Goal: Information Seeking & Learning: Learn about a topic

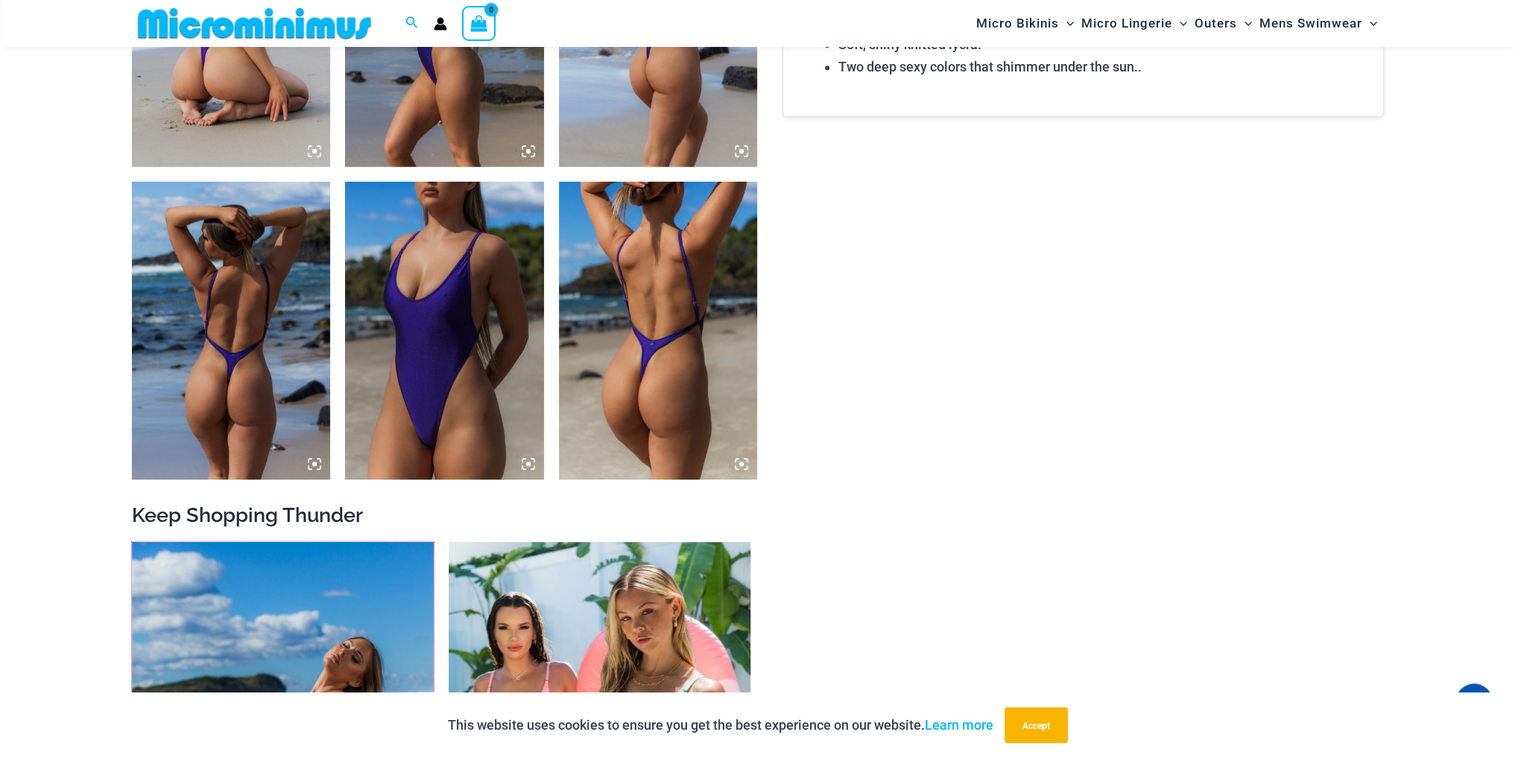
scroll to position [1228, 0]
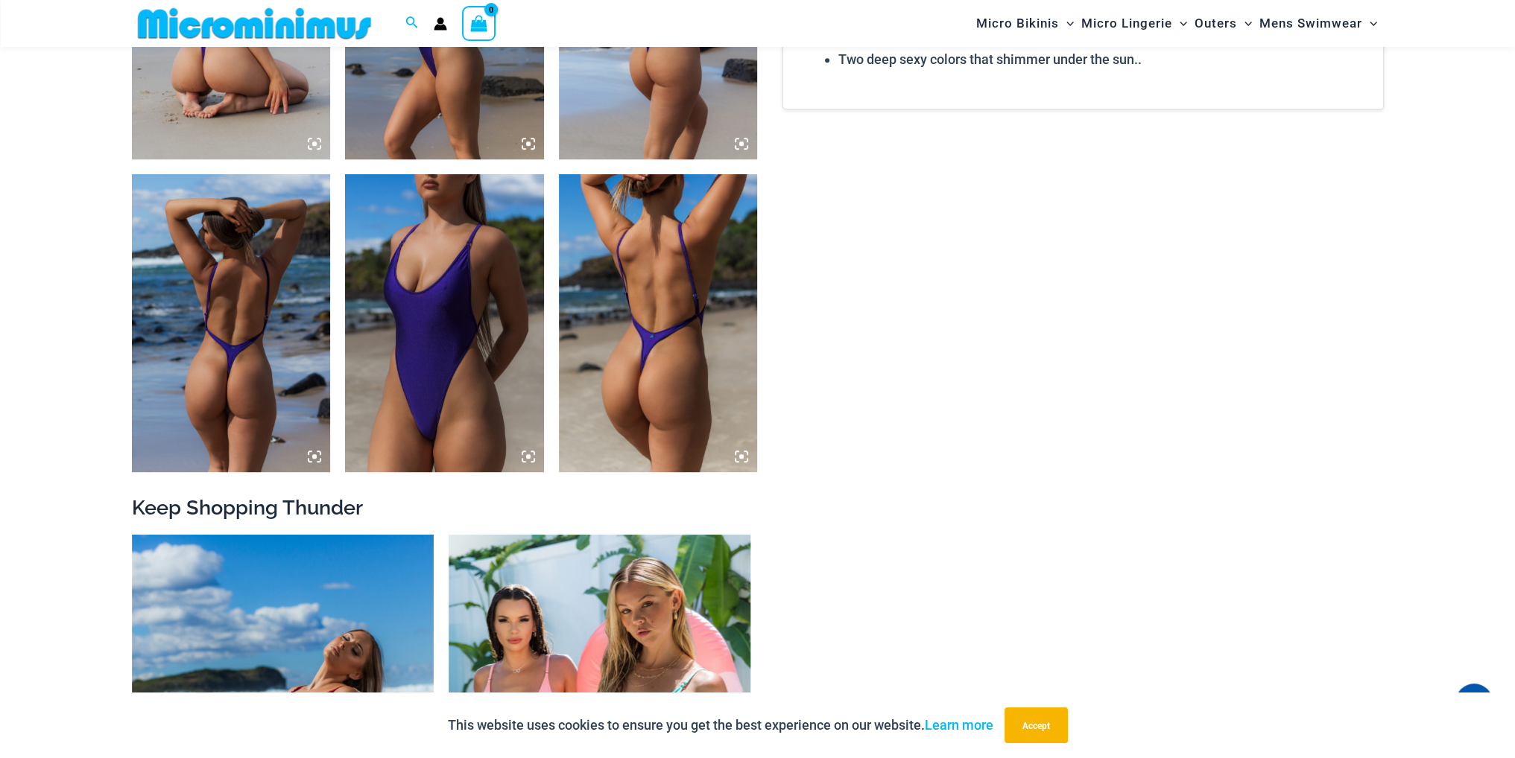
click at [673, 69] on img at bounding box center [658, 10] width 199 height 298
click at [182, 63] on img at bounding box center [231, 10] width 199 height 298
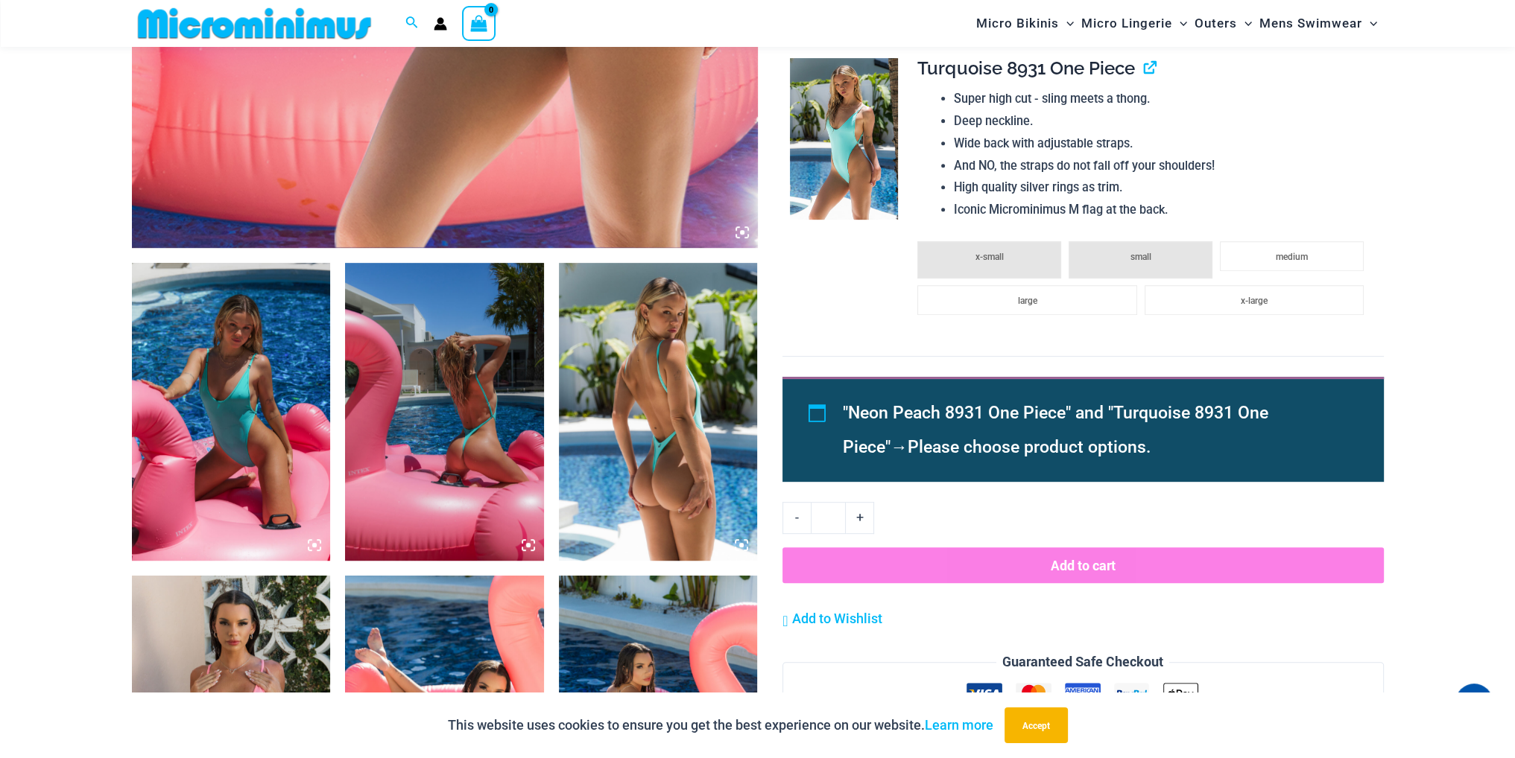
scroll to position [865, 0]
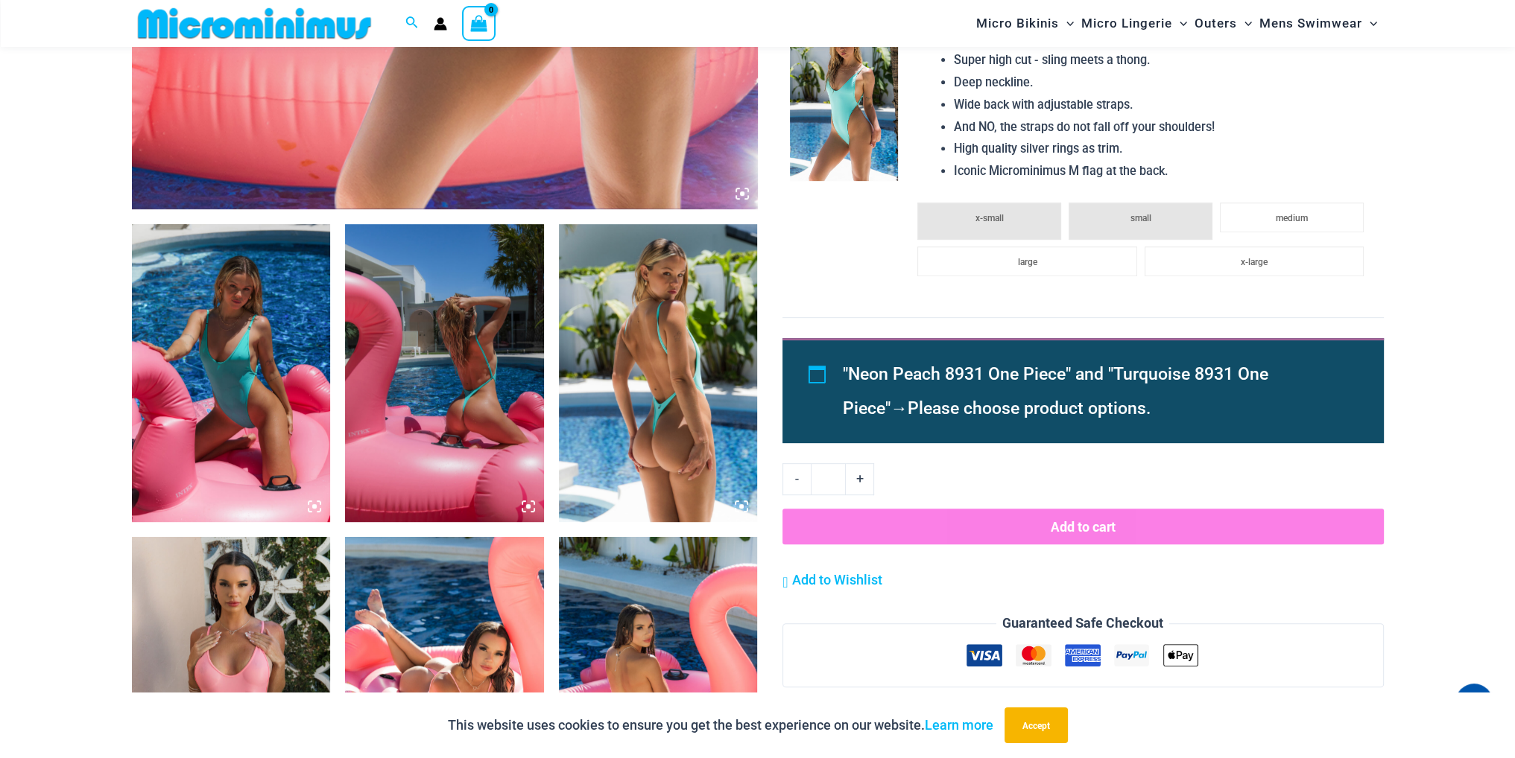
click at [457, 379] on img at bounding box center [444, 373] width 199 height 298
click at [672, 422] on img at bounding box center [658, 373] width 199 height 298
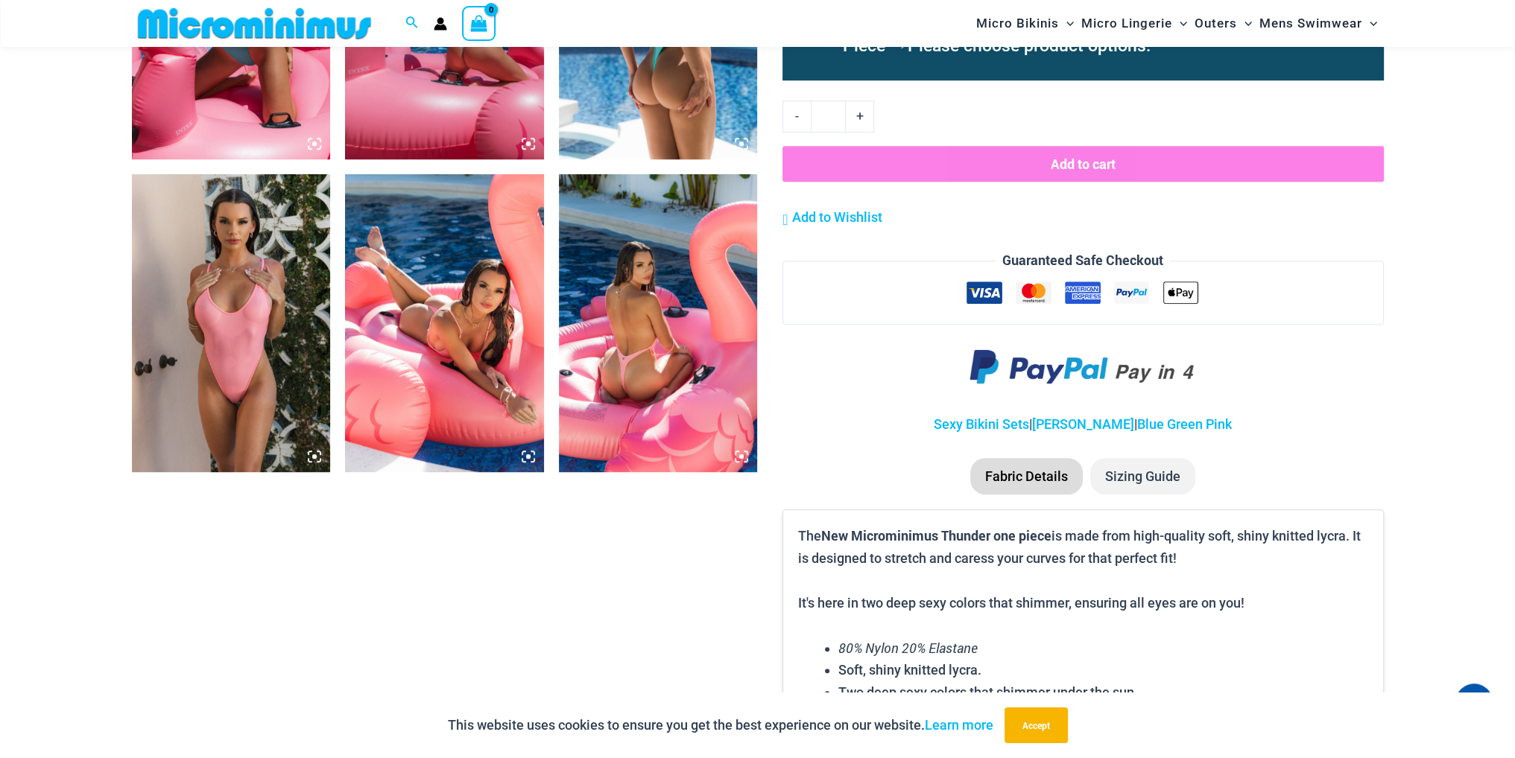
scroll to position [1238, 0]
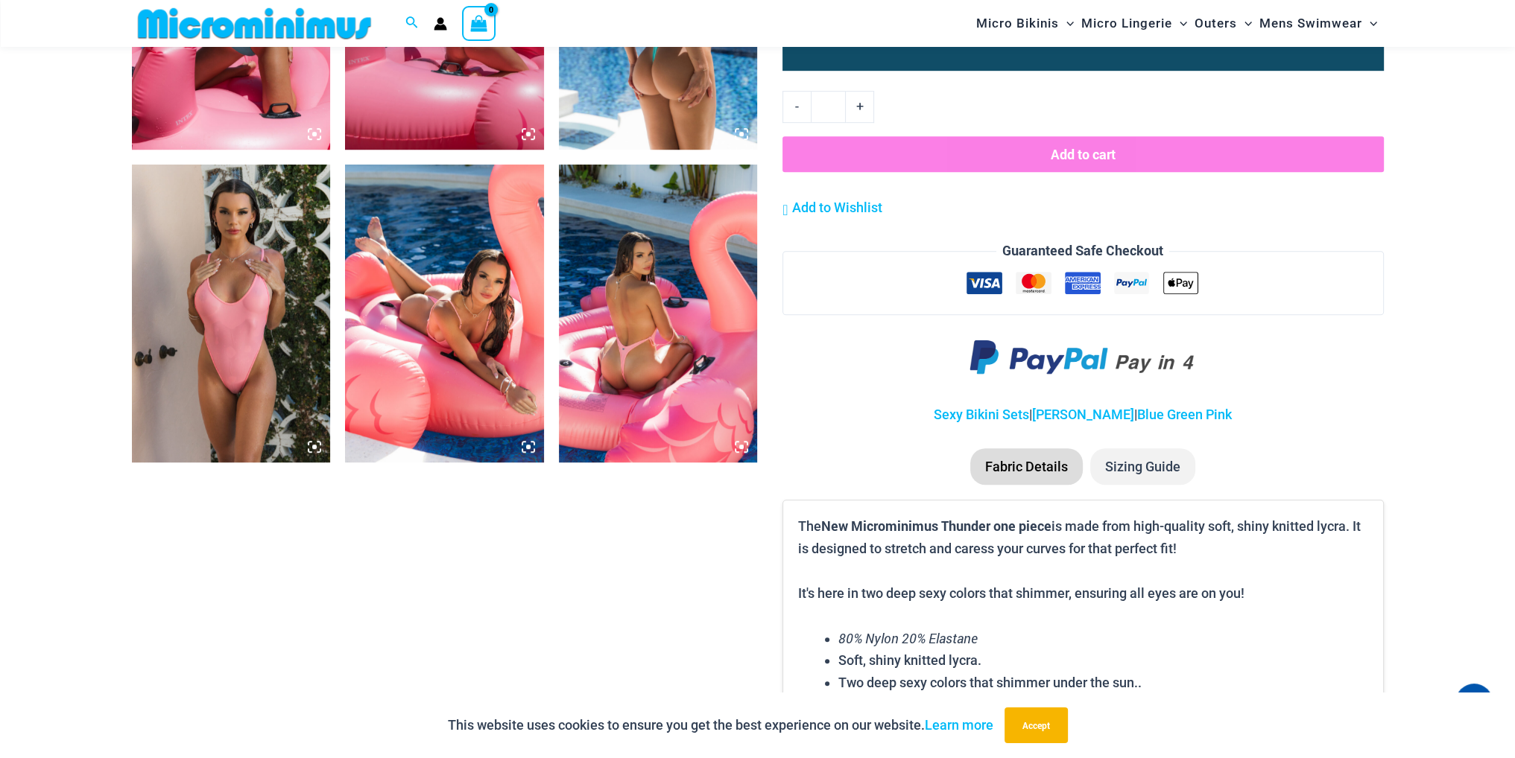
click at [642, 358] on img at bounding box center [658, 314] width 199 height 298
click at [459, 321] on img at bounding box center [444, 314] width 199 height 298
click at [248, 364] on img at bounding box center [231, 314] width 199 height 298
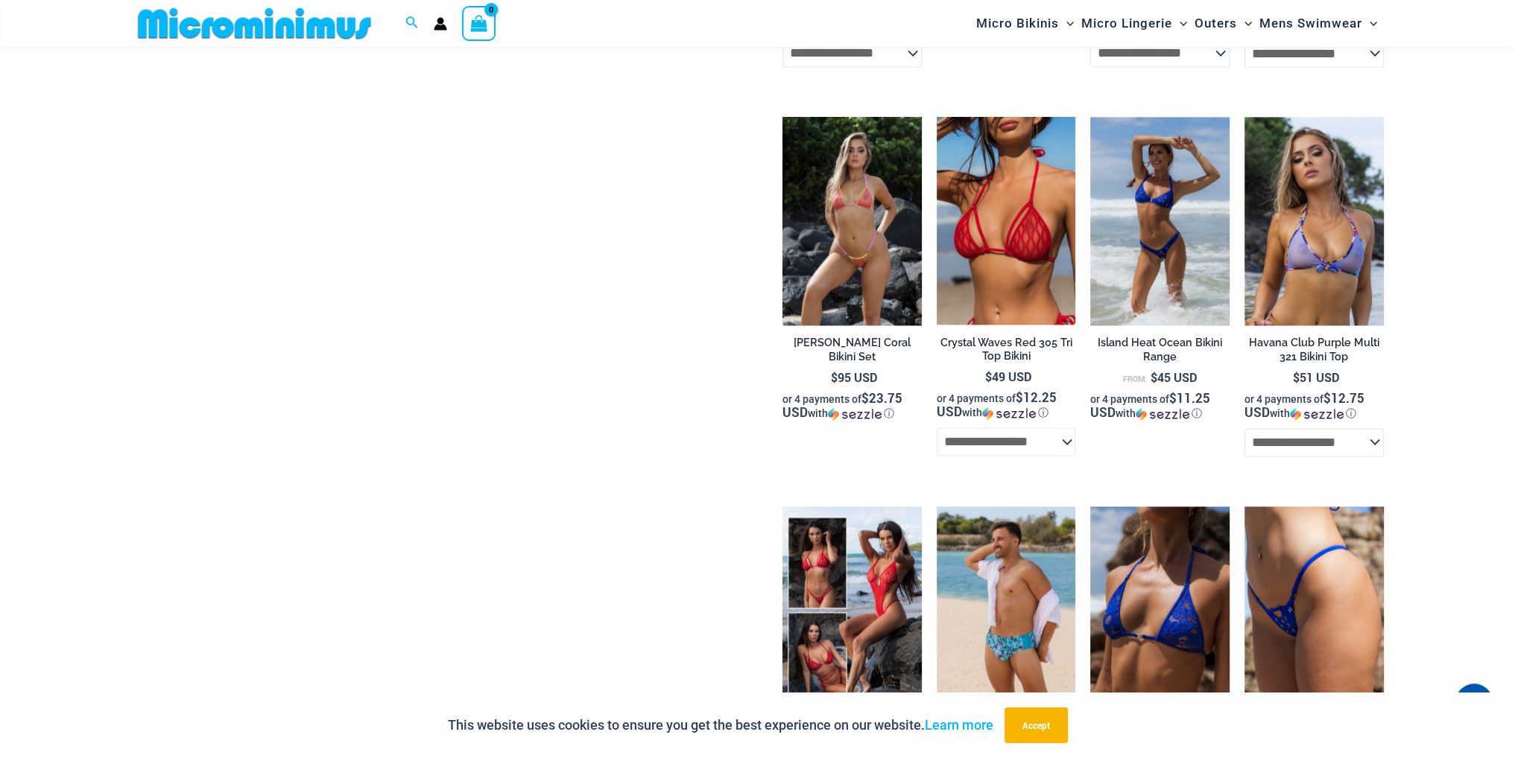
scroll to position [2728, 0]
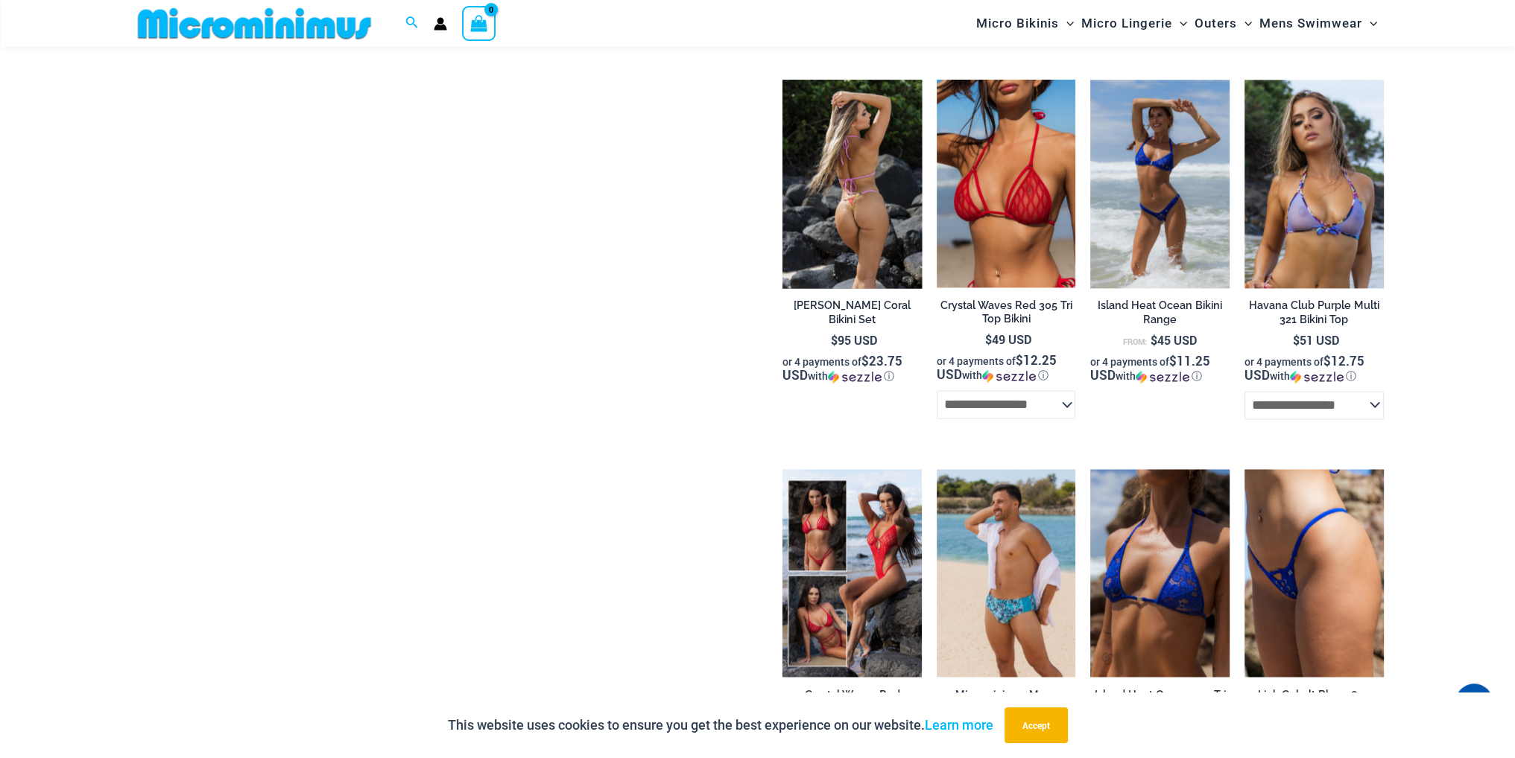
click at [855, 194] on img at bounding box center [851, 184] width 139 height 209
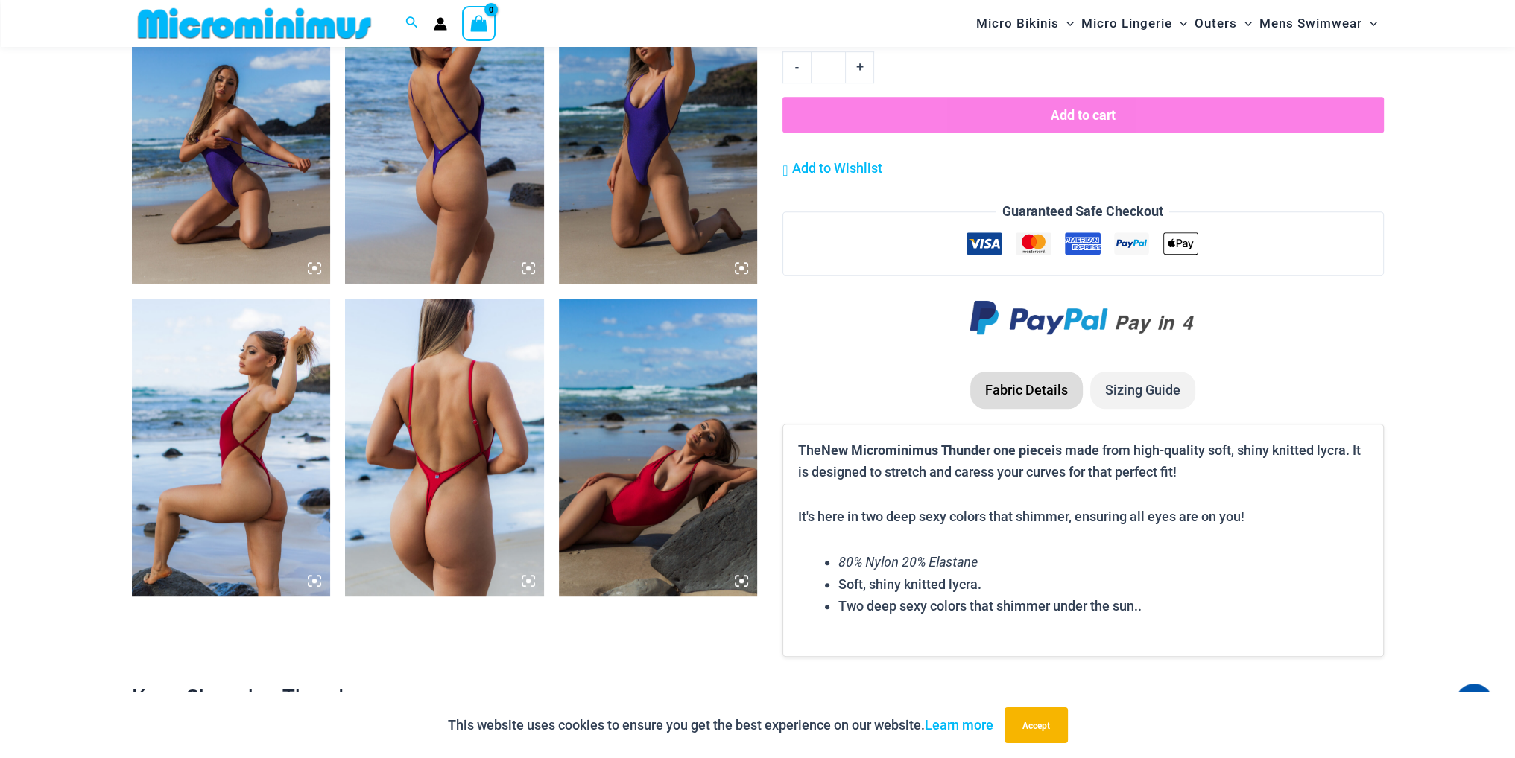
scroll to position [1228, 0]
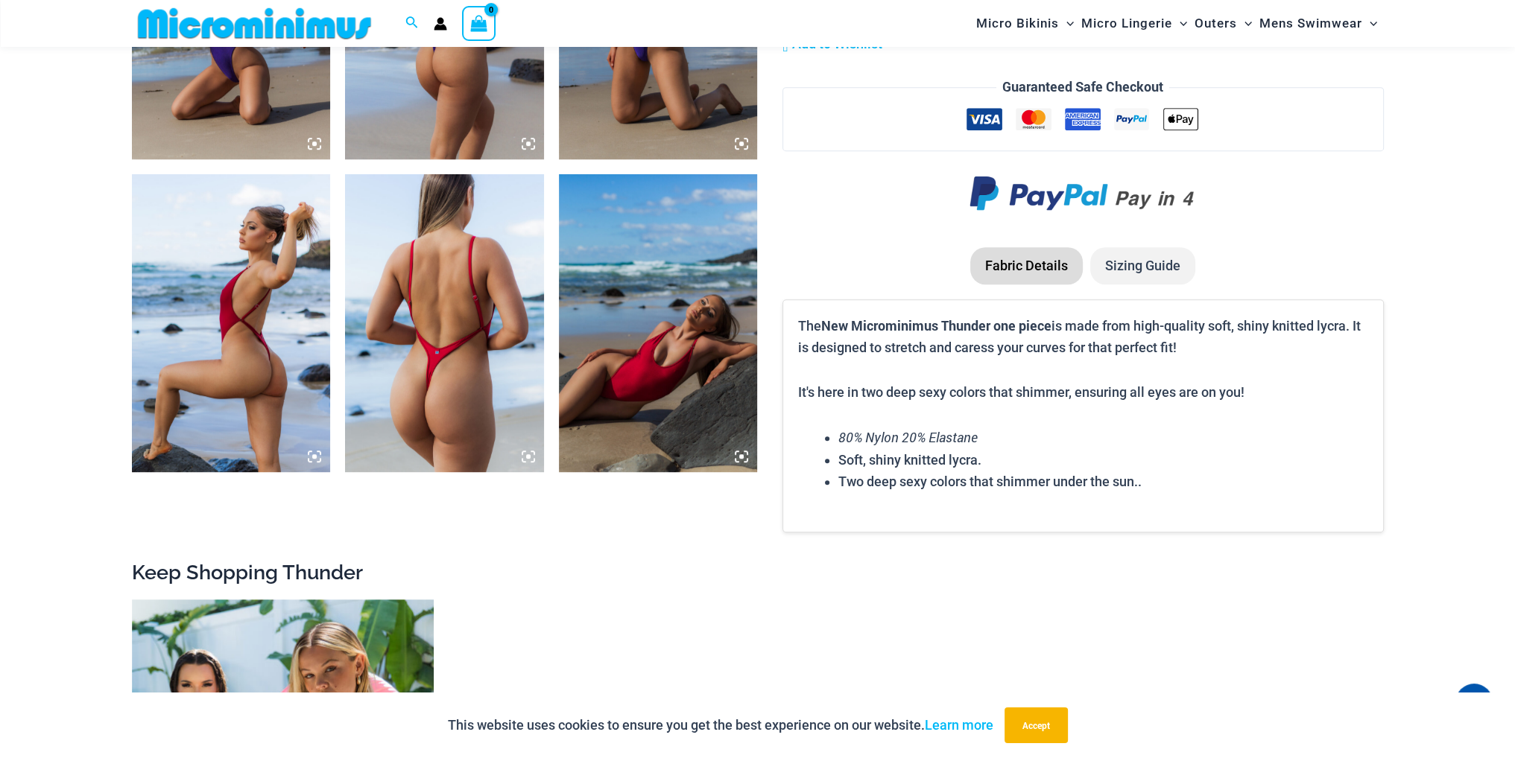
click at [435, 347] on img at bounding box center [444, 323] width 199 height 298
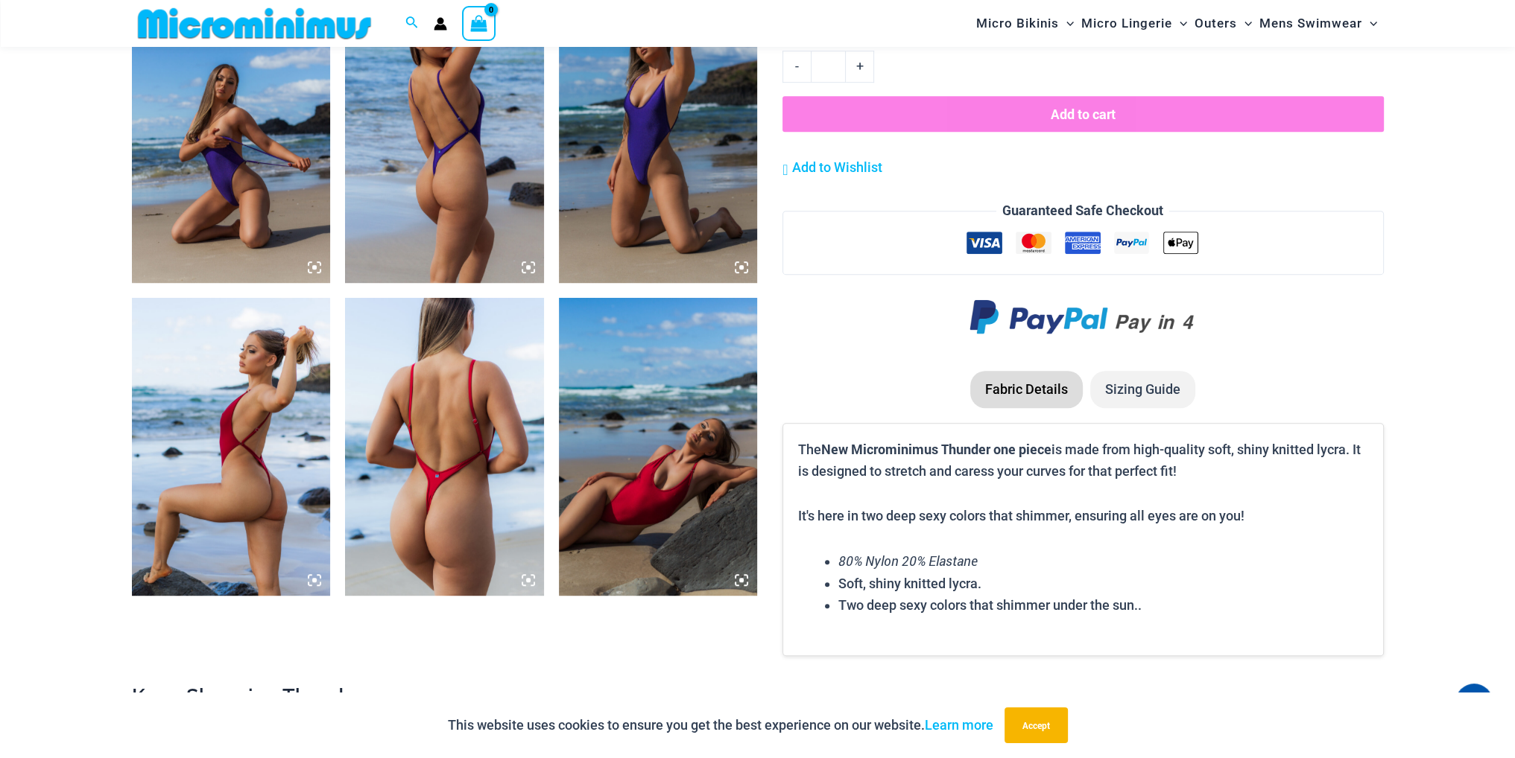
scroll to position [981, 0]
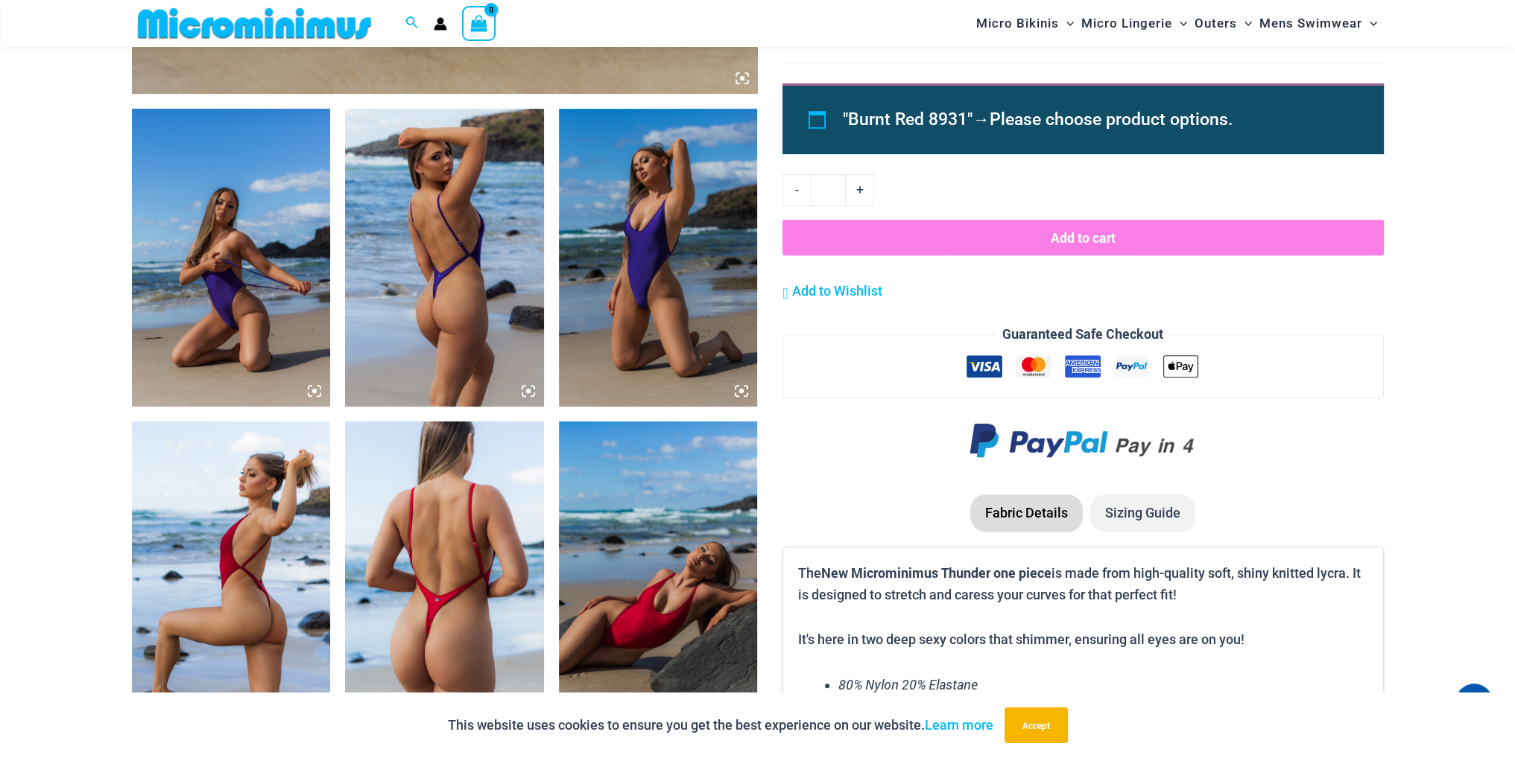
click at [277, 526] on img at bounding box center [231, 571] width 199 height 298
click at [498, 476] on img at bounding box center [444, 571] width 199 height 298
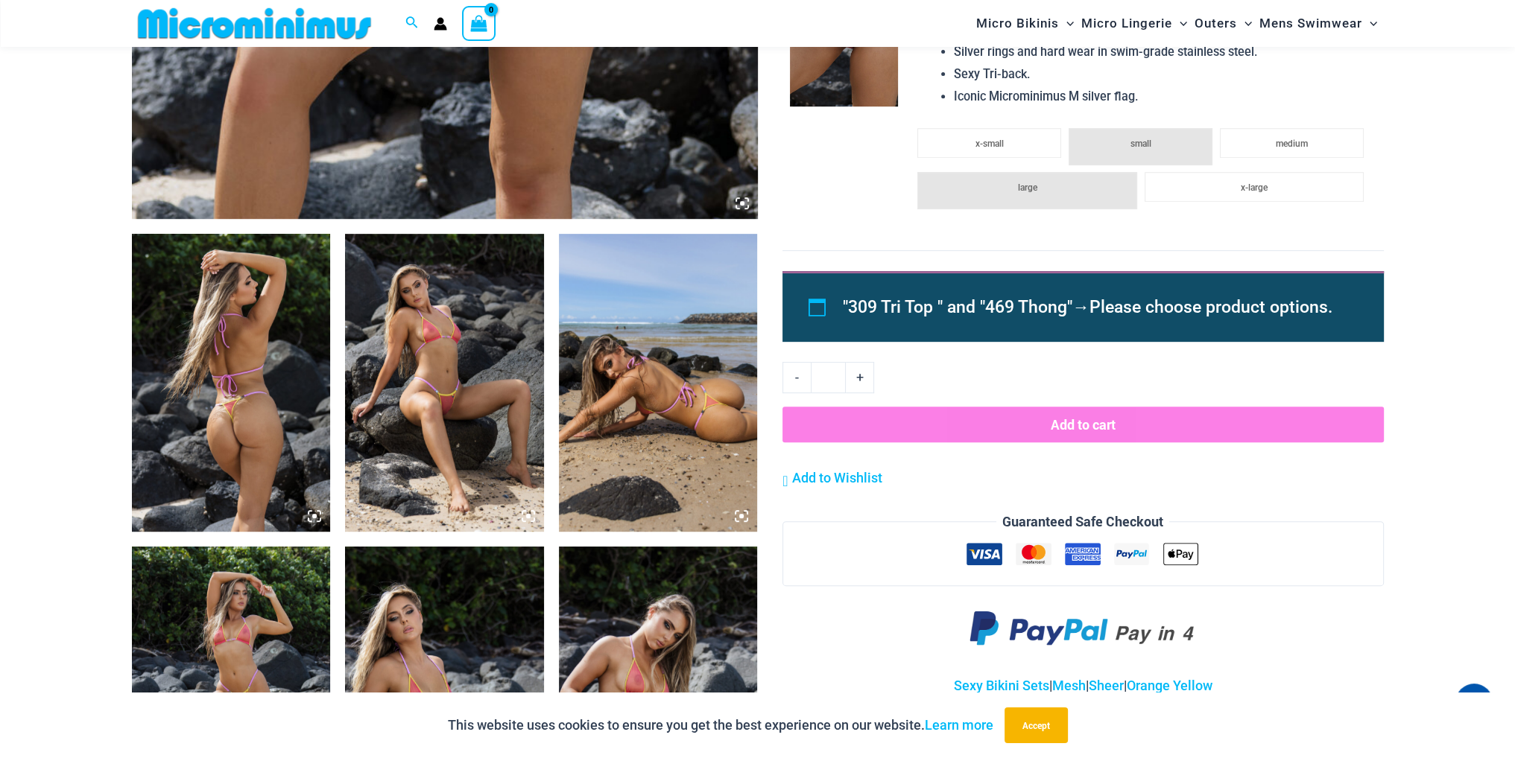
scroll to position [863, 0]
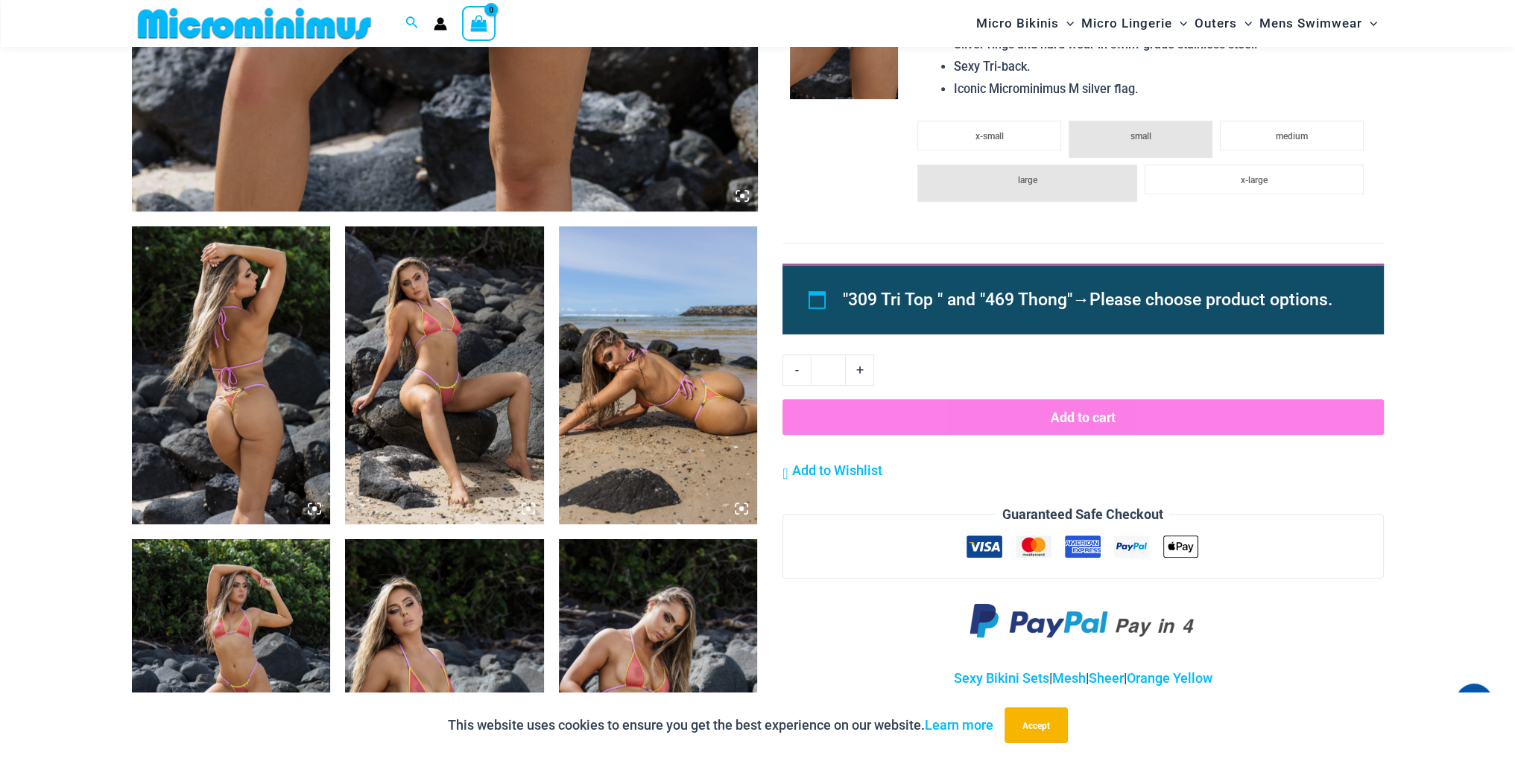
click at [437, 378] on img at bounding box center [444, 376] width 199 height 298
